Goal: Navigation & Orientation: Find specific page/section

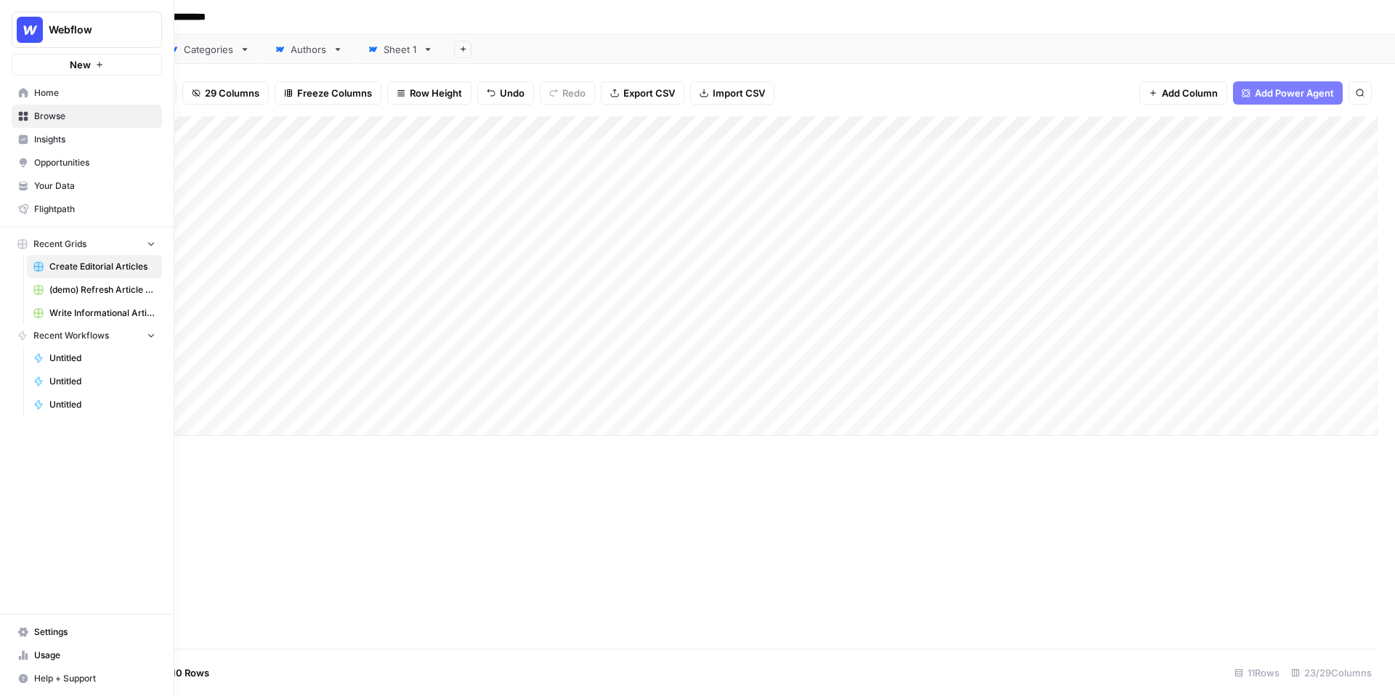
click at [35, 135] on span "Insights" at bounding box center [94, 139] width 121 height 13
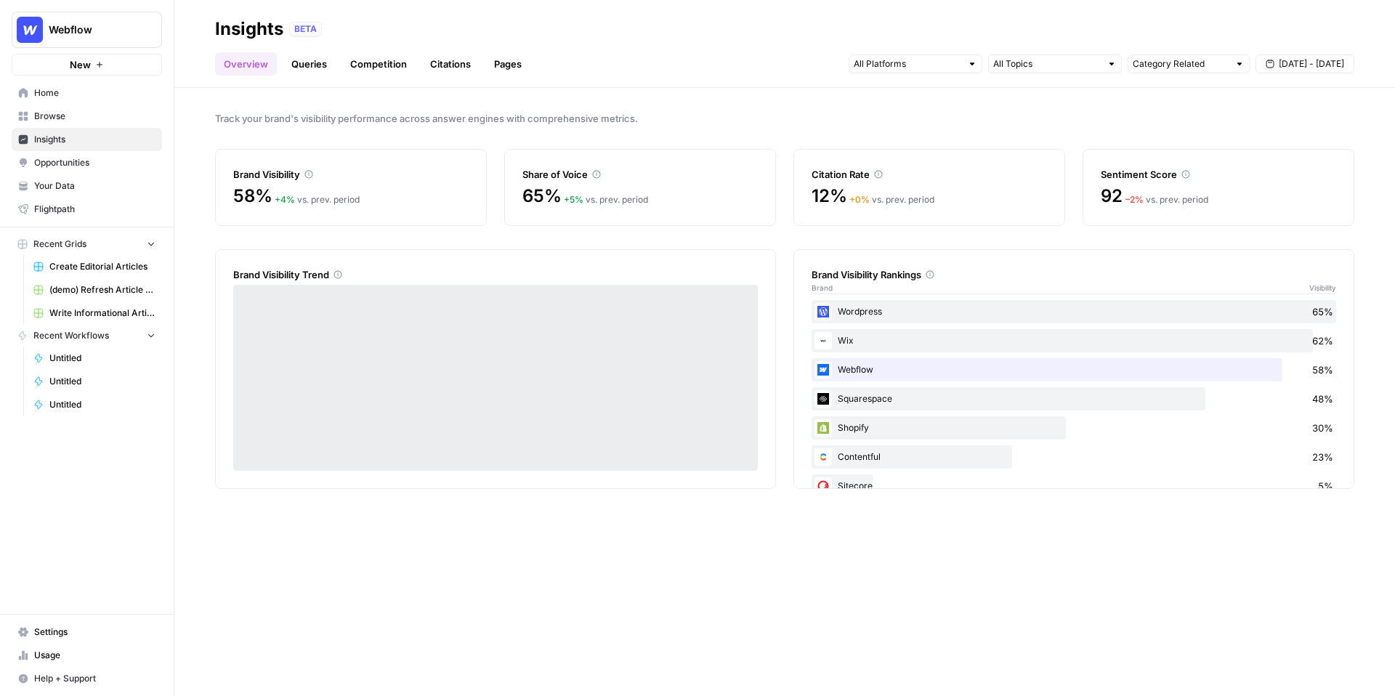
click at [50, 158] on span "Opportunities" at bounding box center [94, 162] width 121 height 13
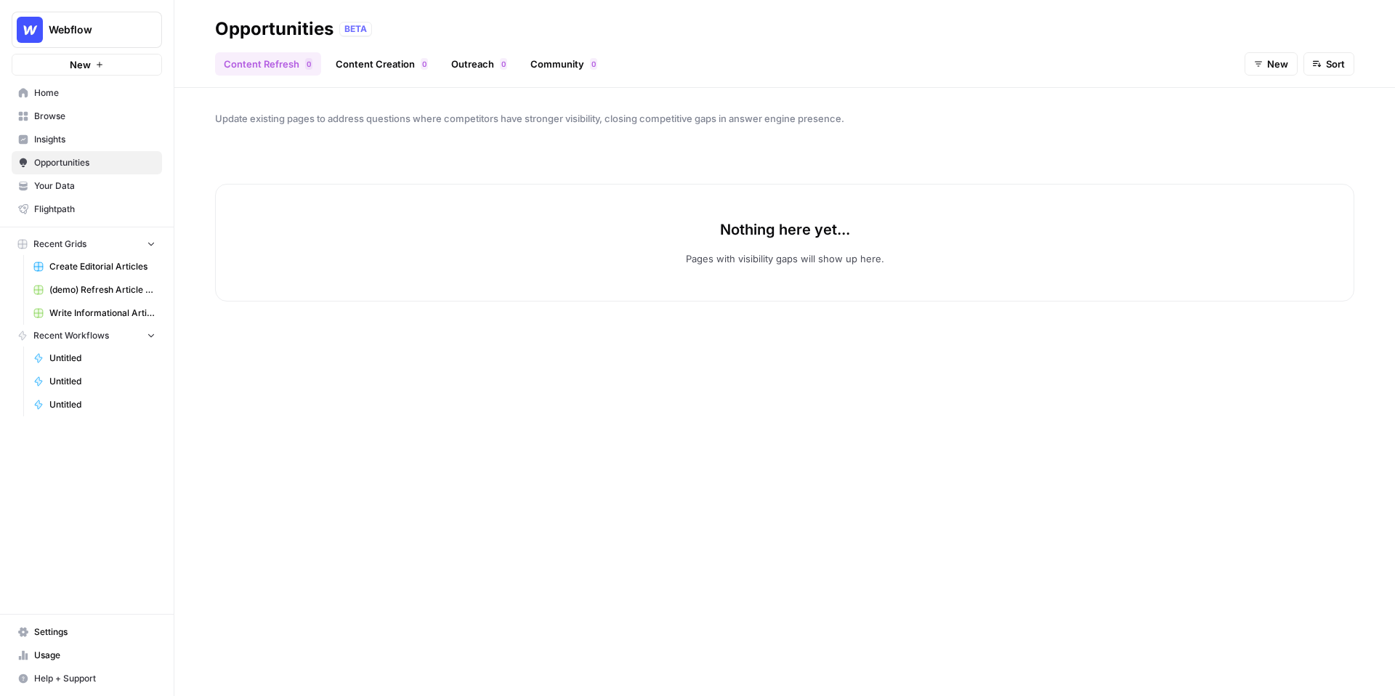
click at [487, 60] on link "Outreach 0" at bounding box center [479, 63] width 73 height 23
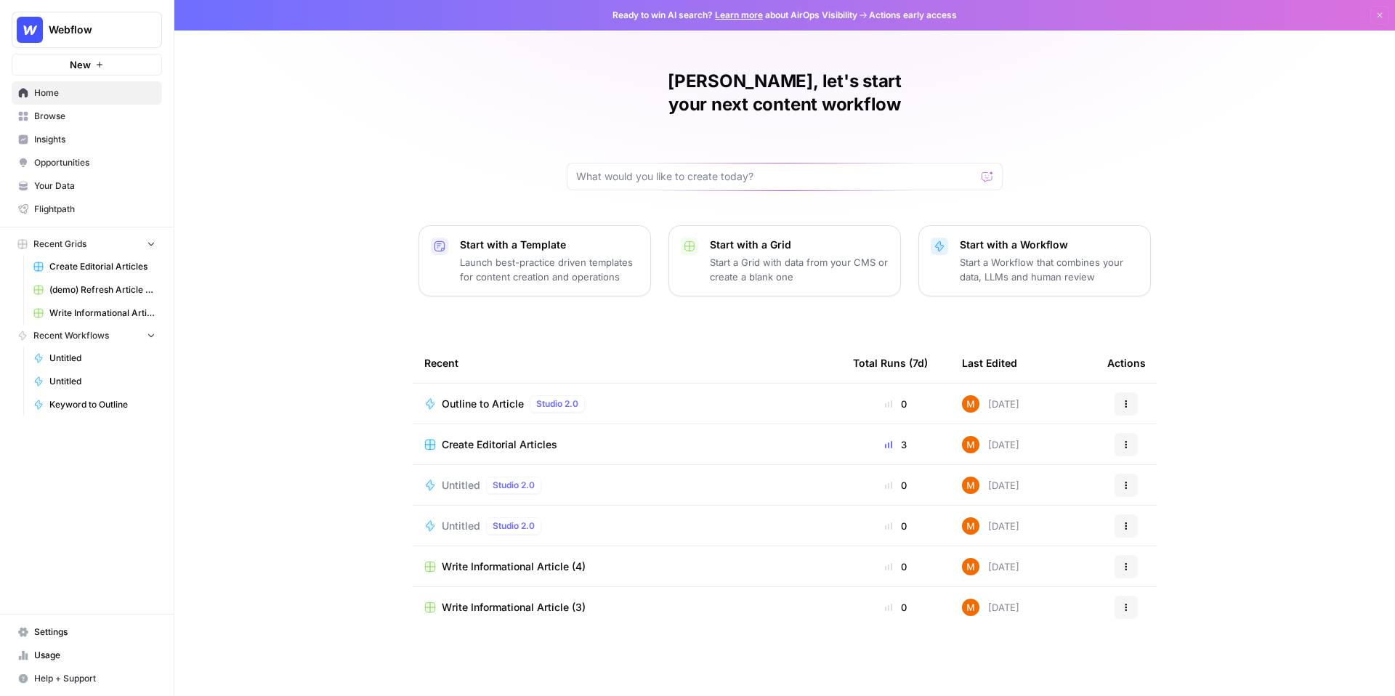
click at [70, 39] on button "Webflow" at bounding box center [87, 30] width 150 height 36
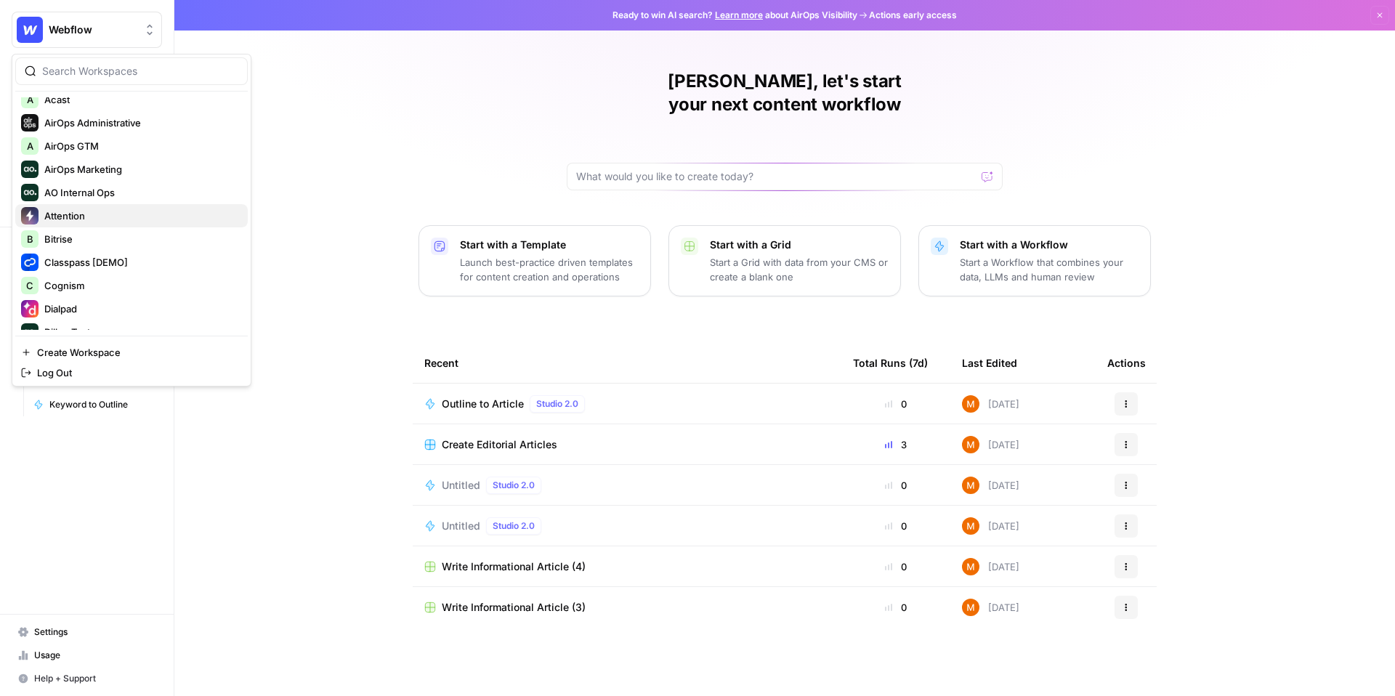
scroll to position [92, 0]
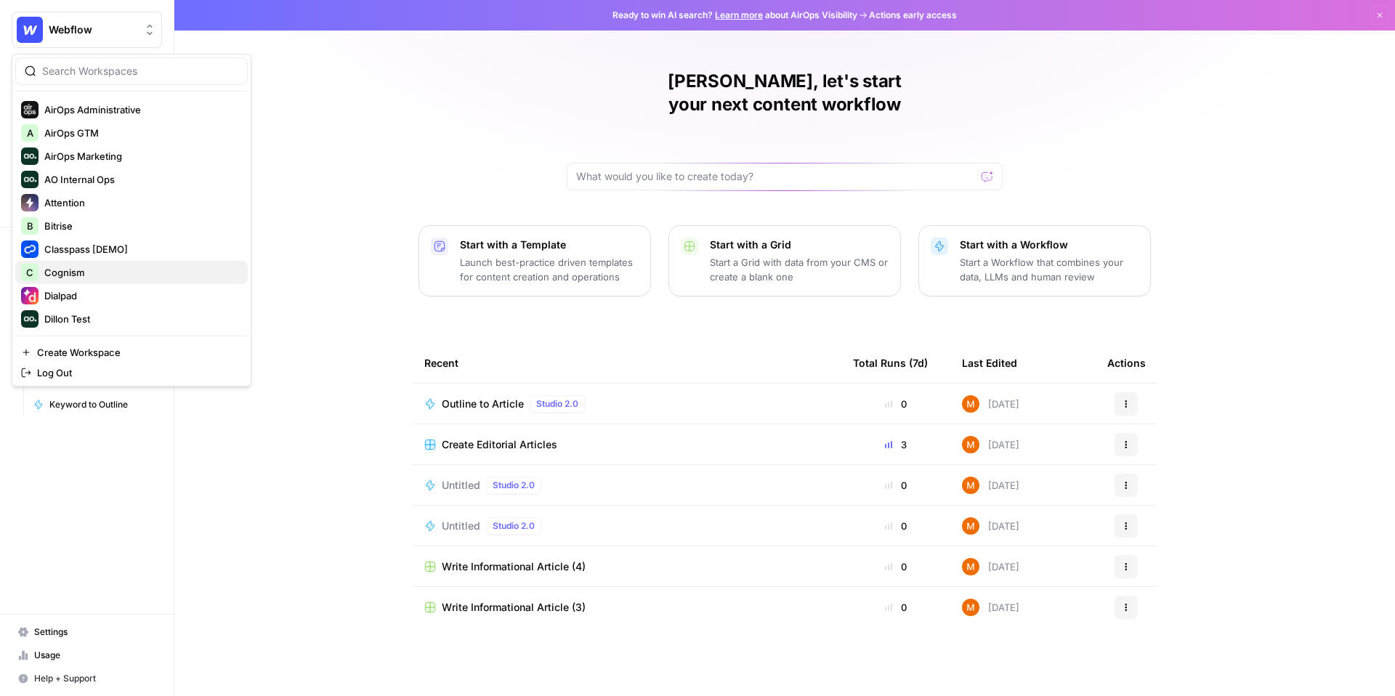
click at [92, 270] on span "Cognism" at bounding box center [140, 272] width 192 height 15
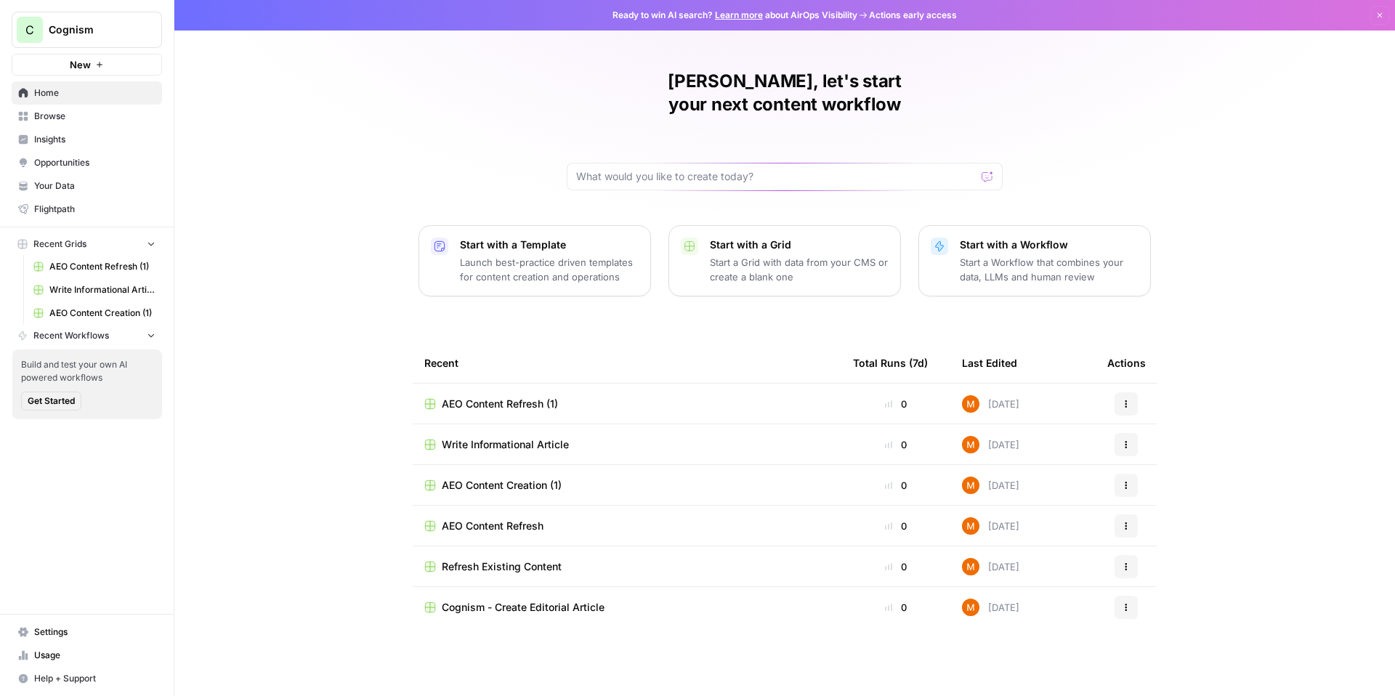
click at [49, 161] on span "Opportunities" at bounding box center [94, 162] width 121 height 13
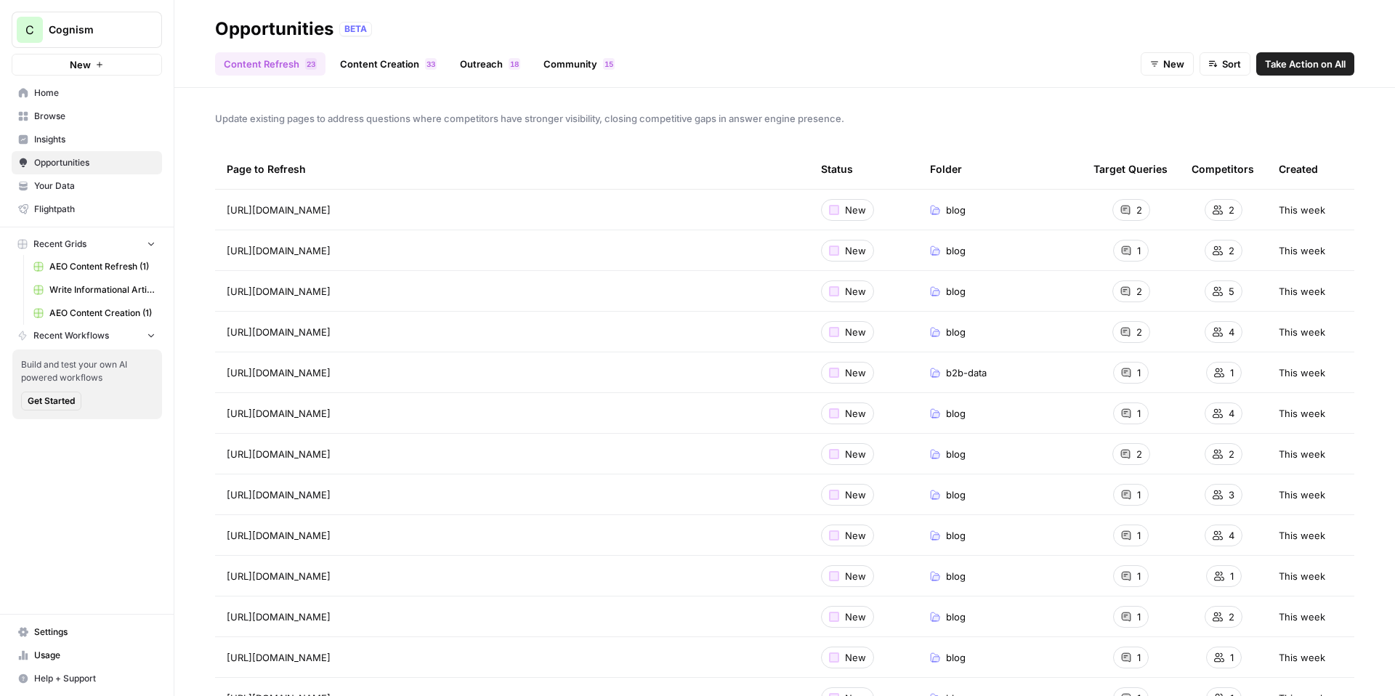
click at [547, 78] on header "Opportunities BETA Content Refresh 3 2 Content Creation 3 3 Outreach 8 1 Commun…" at bounding box center [784, 44] width 1221 height 88
click at [553, 73] on link "Community 5 1" at bounding box center [579, 63] width 89 height 23
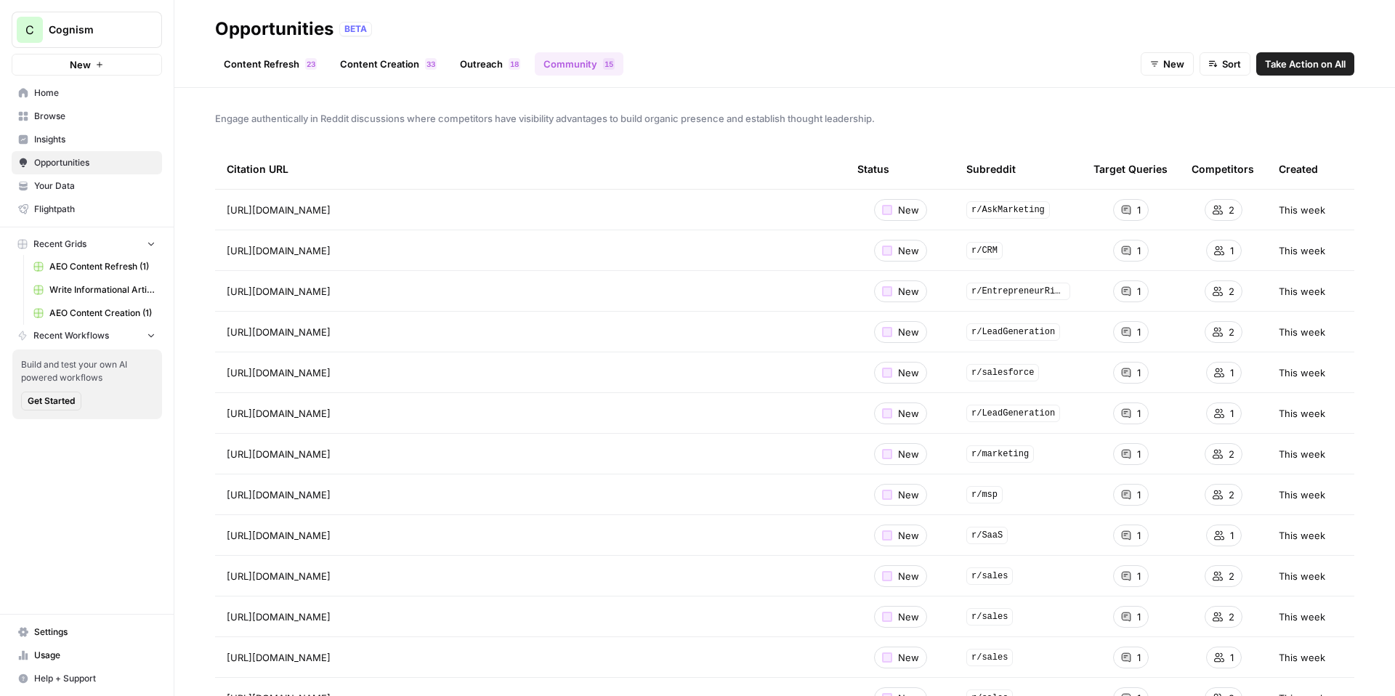
click at [478, 58] on link "Outreach 8 1" at bounding box center [490, 63] width 78 height 23
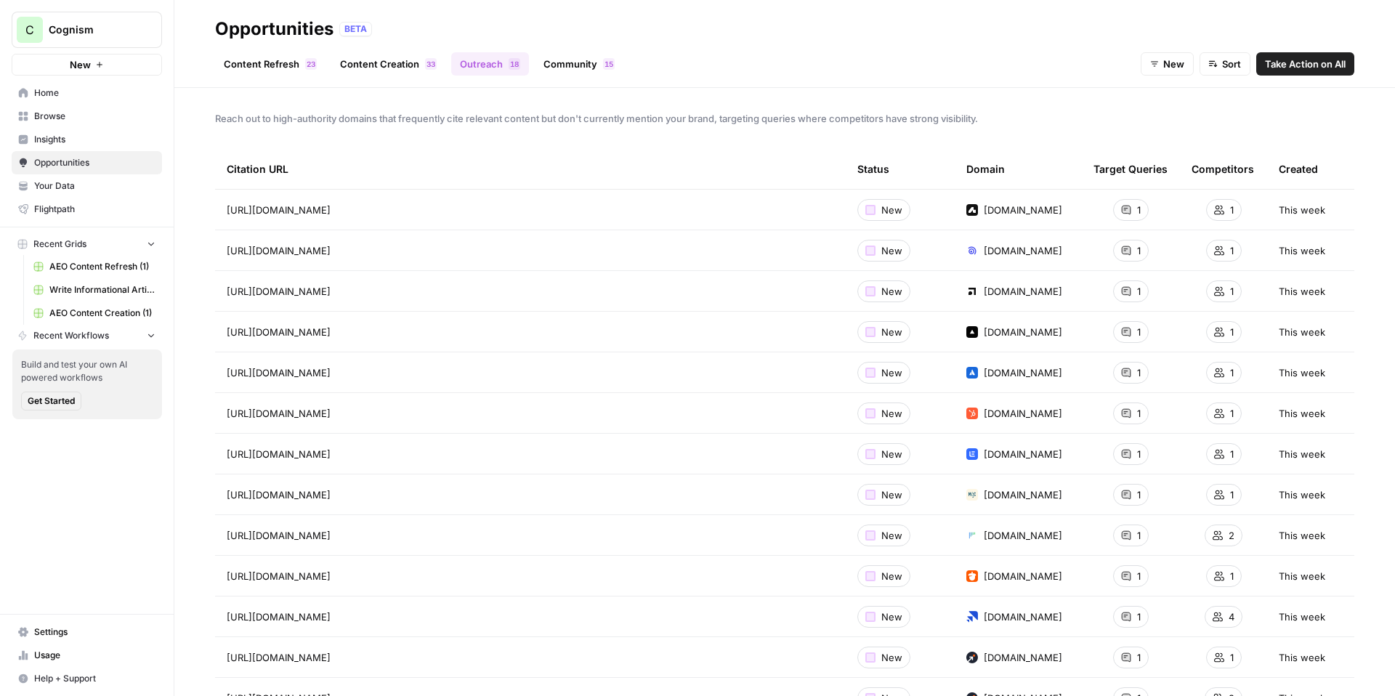
click at [1319, 63] on span "Take Action on All" at bounding box center [1305, 64] width 81 height 15
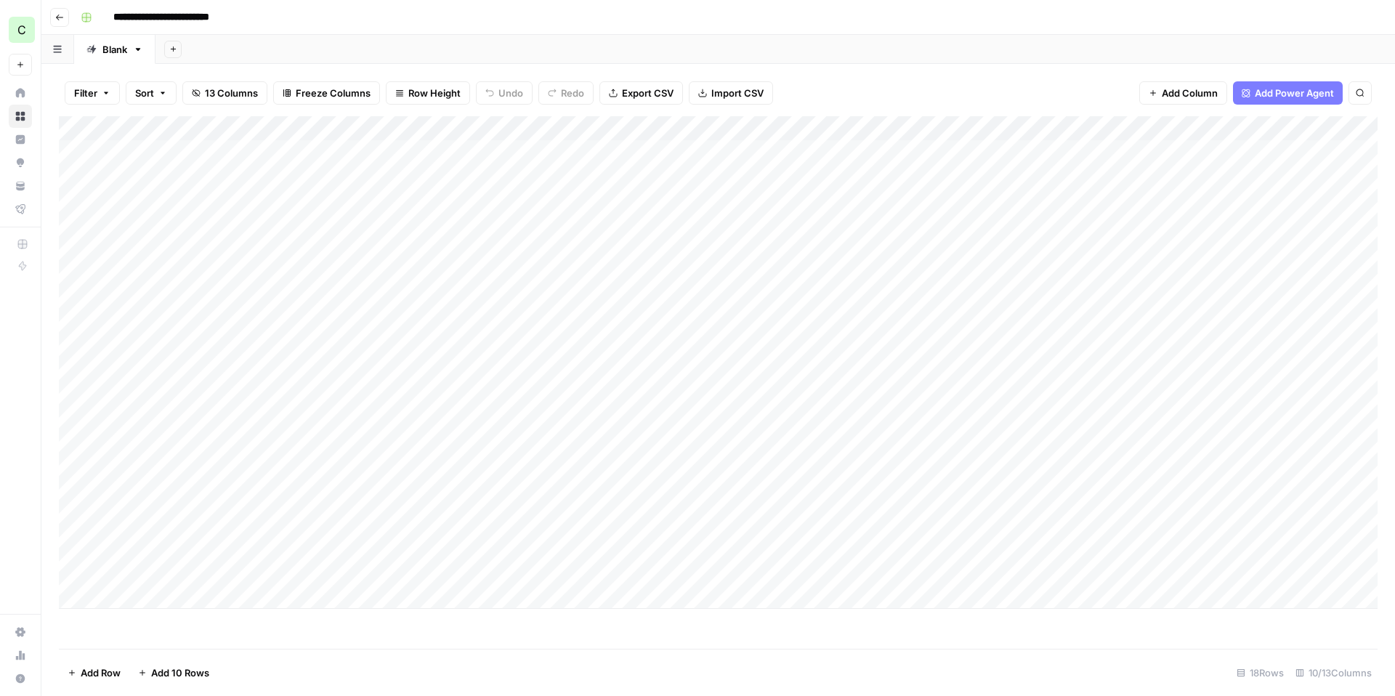
click at [539, 153] on div "Add Column" at bounding box center [718, 362] width 1319 height 493
click at [61, 10] on button "Go back" at bounding box center [59, 17] width 19 height 19
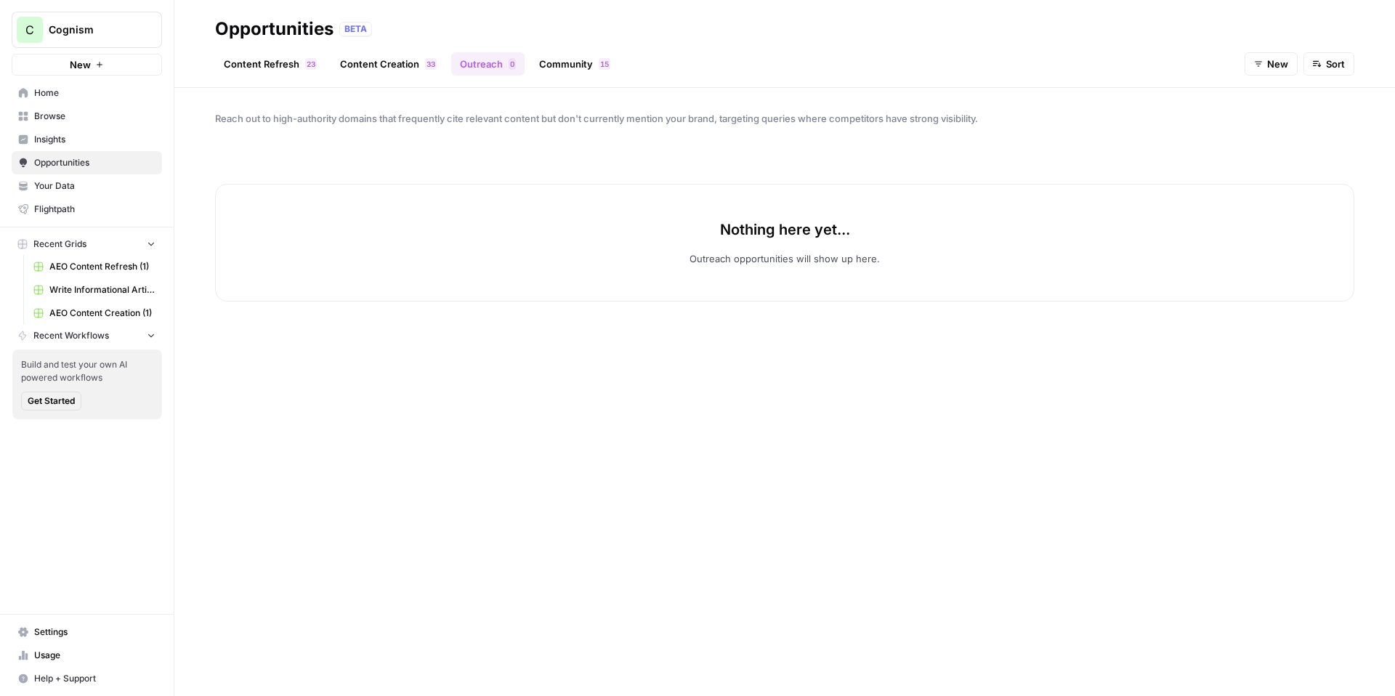
click at [89, 41] on button "C Cognism" at bounding box center [87, 30] width 150 height 36
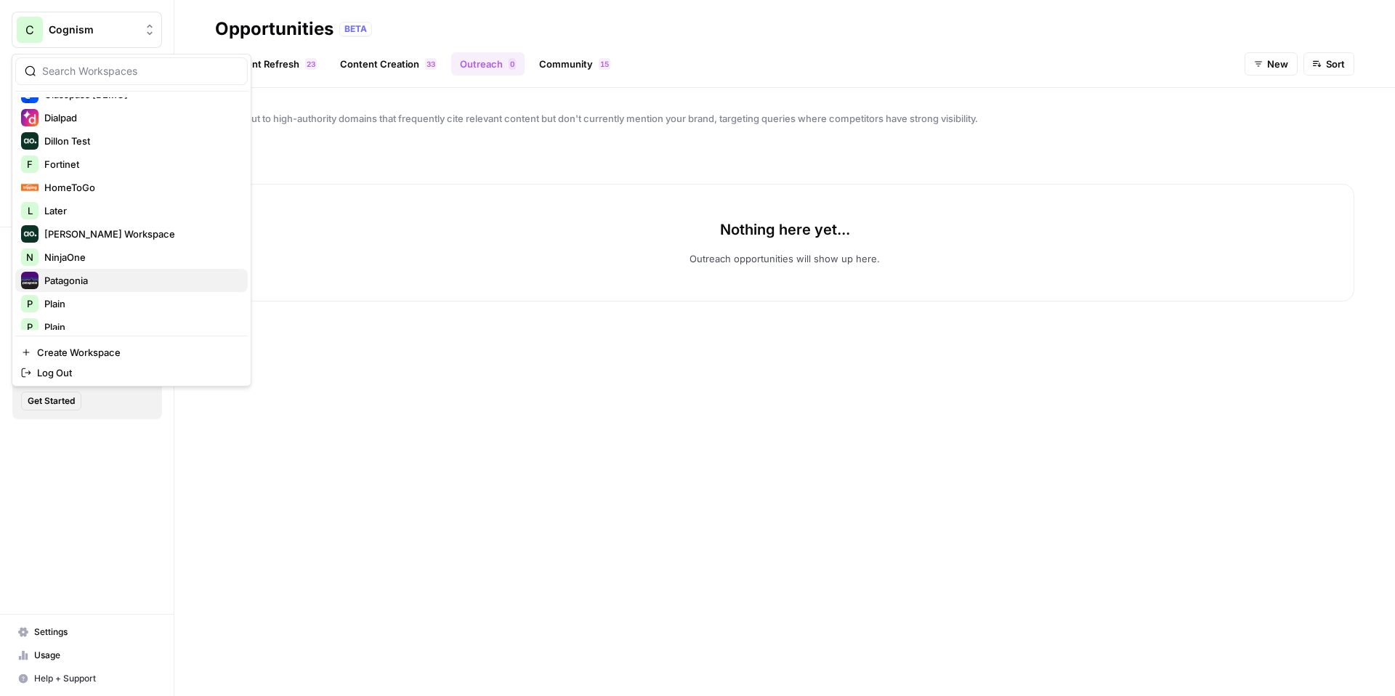
scroll to position [349, 0]
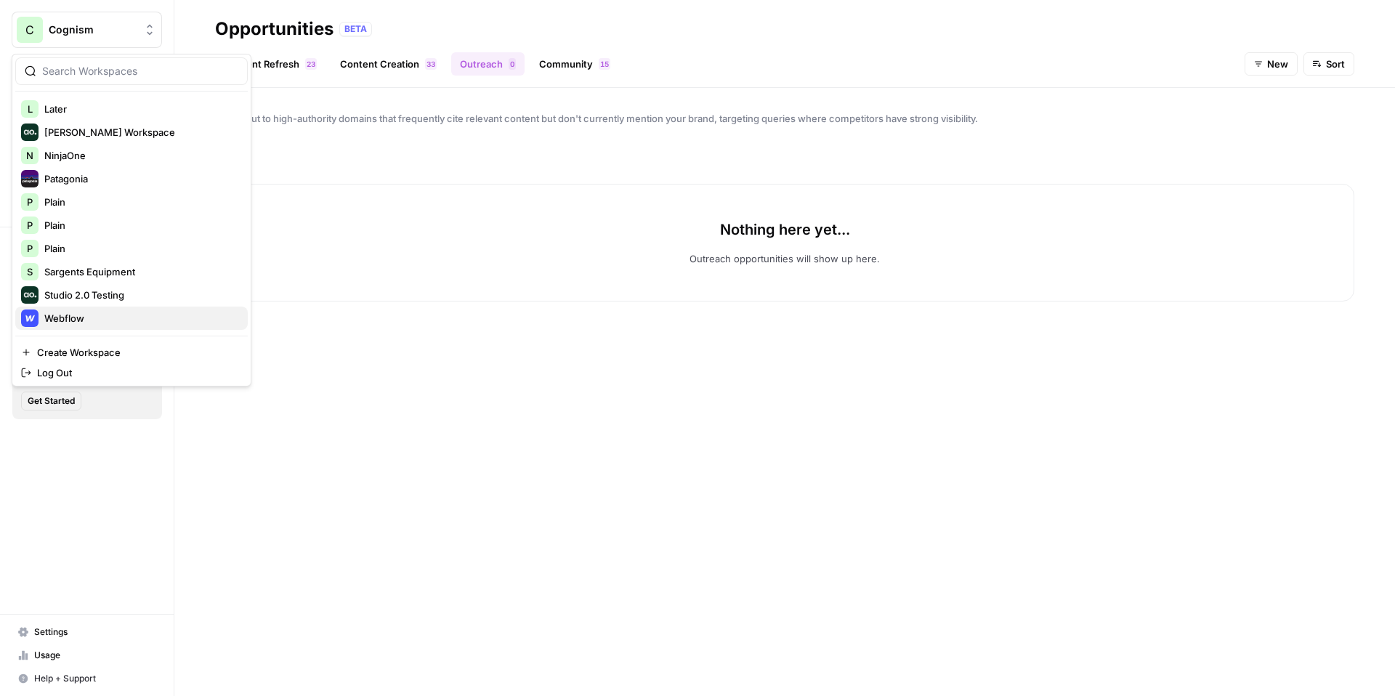
click at [76, 315] on span "Webflow" at bounding box center [140, 318] width 192 height 15
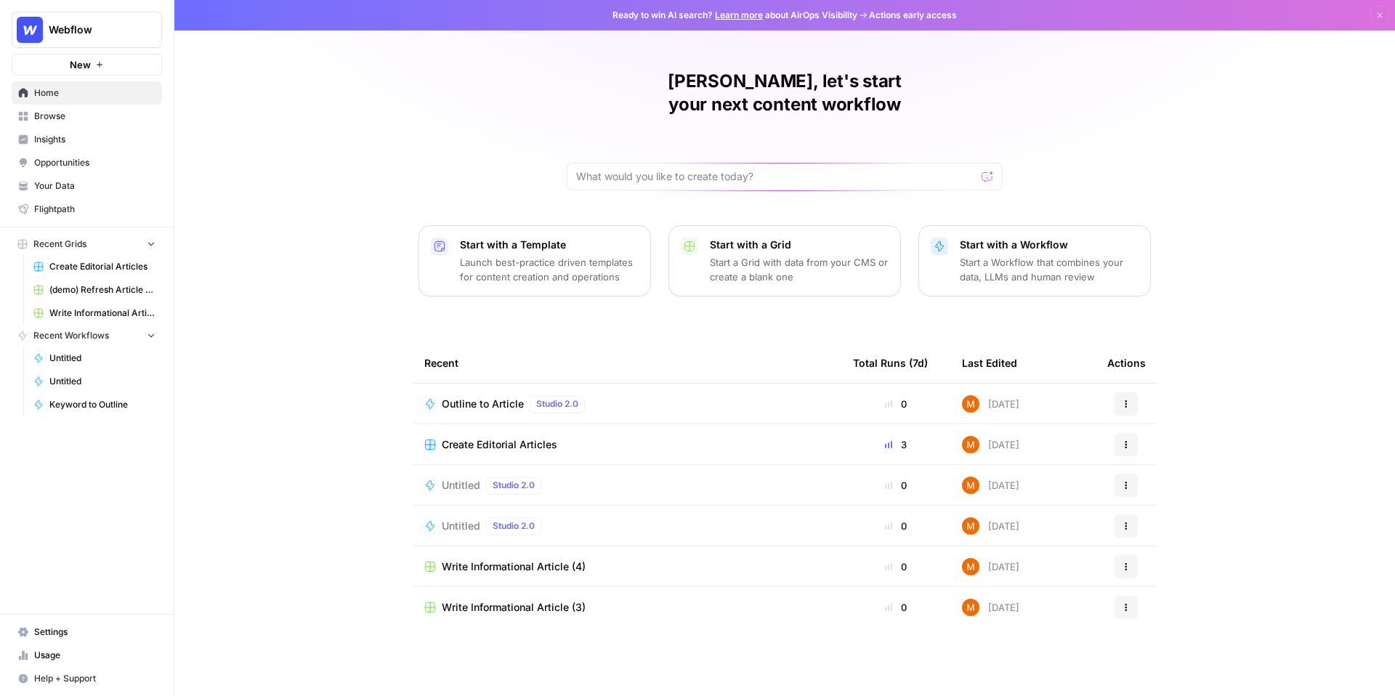
click at [109, 180] on span "Your Data" at bounding box center [94, 186] width 121 height 13
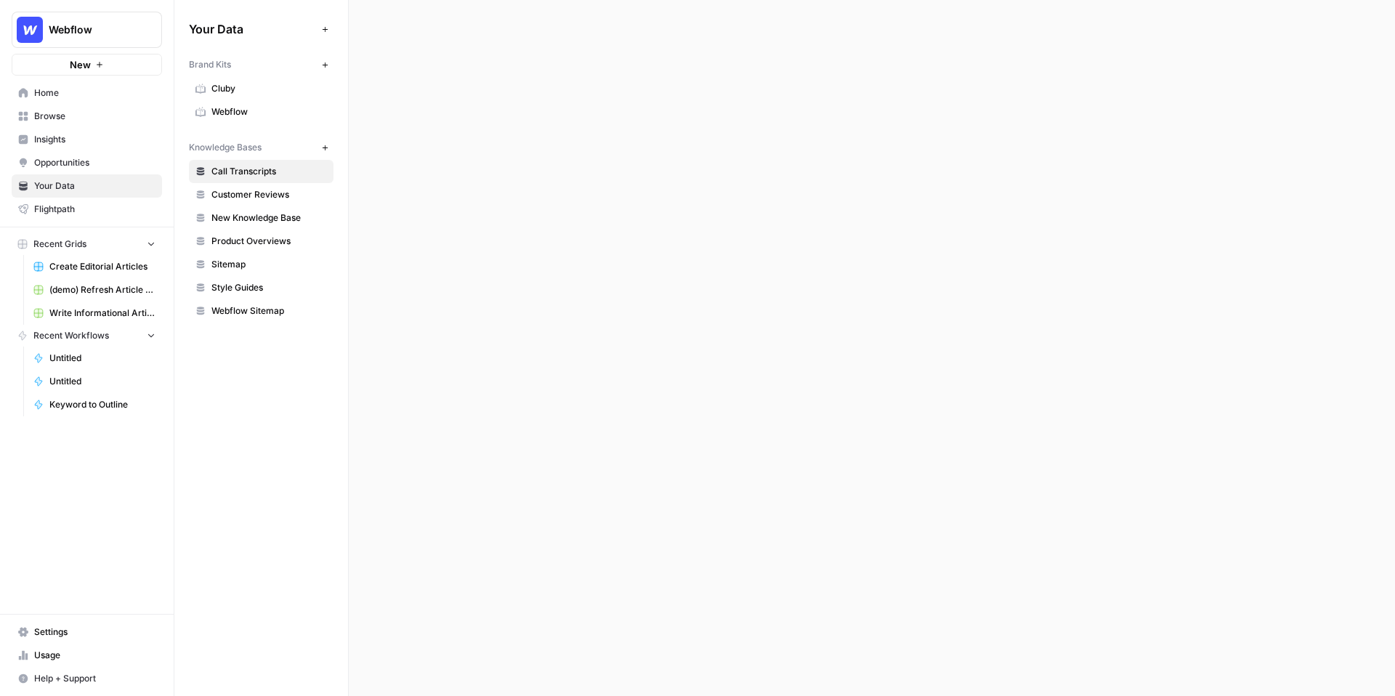
click at [263, 120] on link "Webflow" at bounding box center [261, 111] width 145 height 23
